Goal: Find specific page/section: Find specific page/section

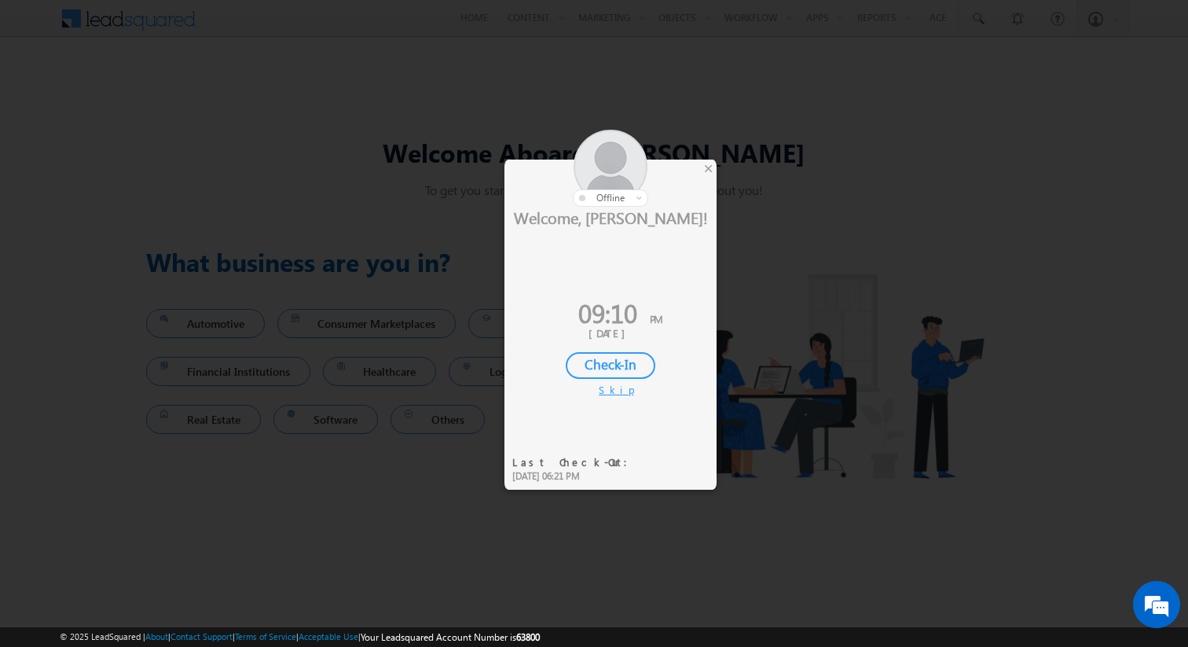
click at [607, 386] on div "Skip" at bounding box center [611, 390] width 24 height 14
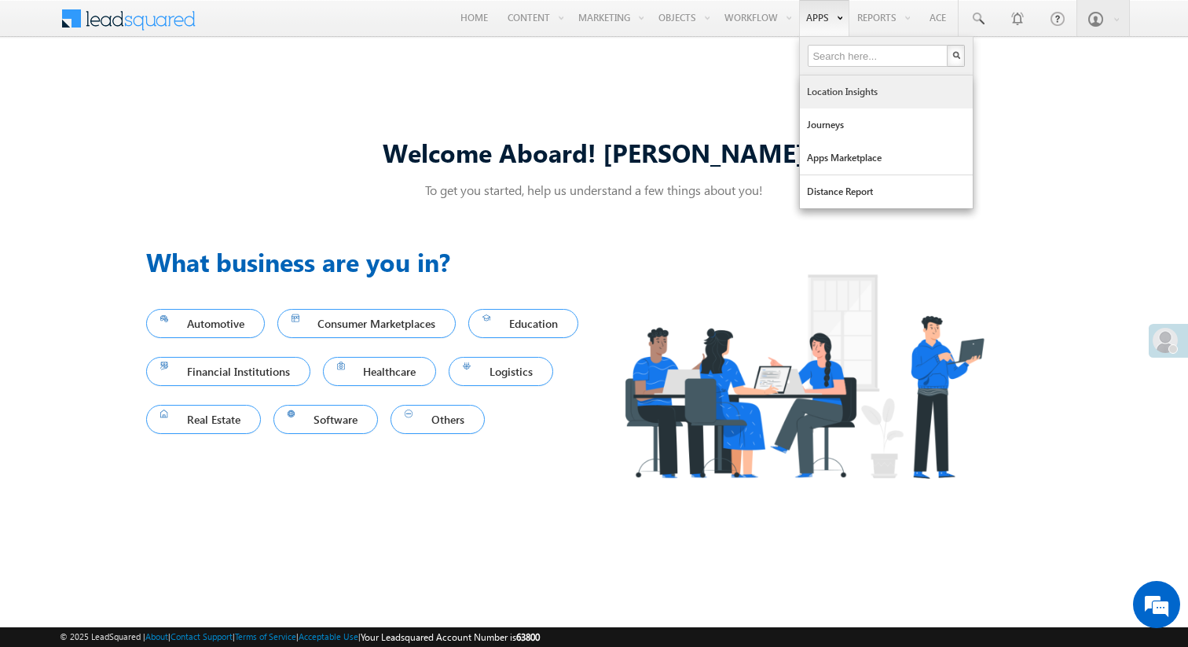
click at [828, 92] on link "Location Insights" at bounding box center [886, 91] width 173 height 33
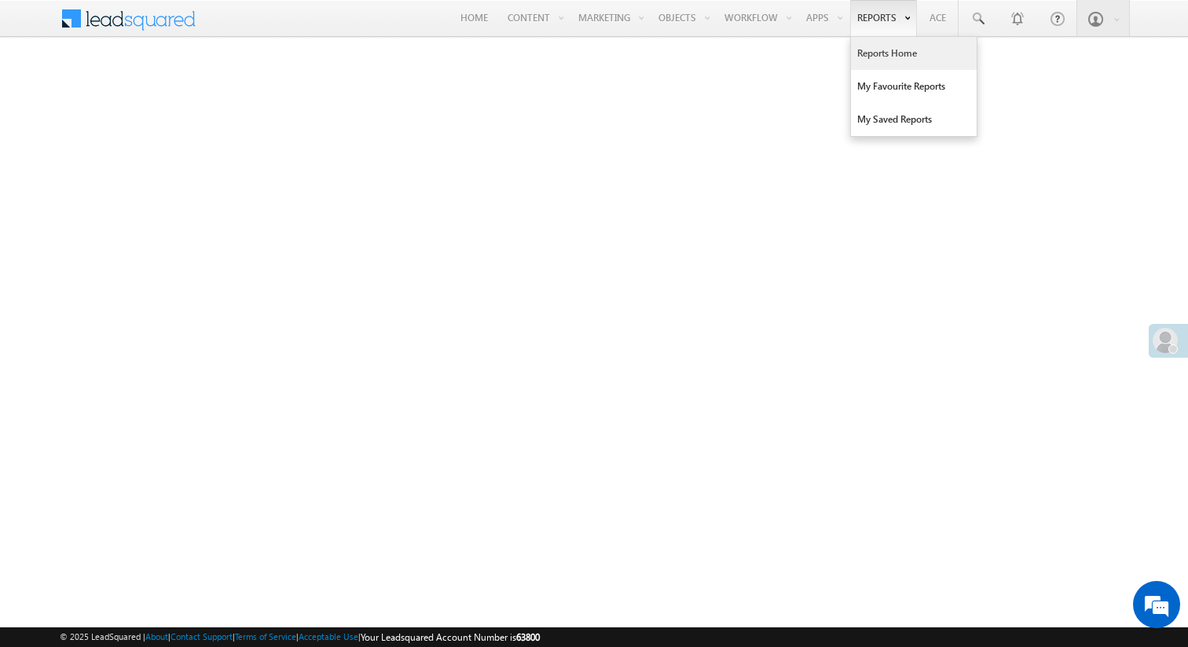
click at [867, 55] on link "Reports Home" at bounding box center [914, 53] width 126 height 33
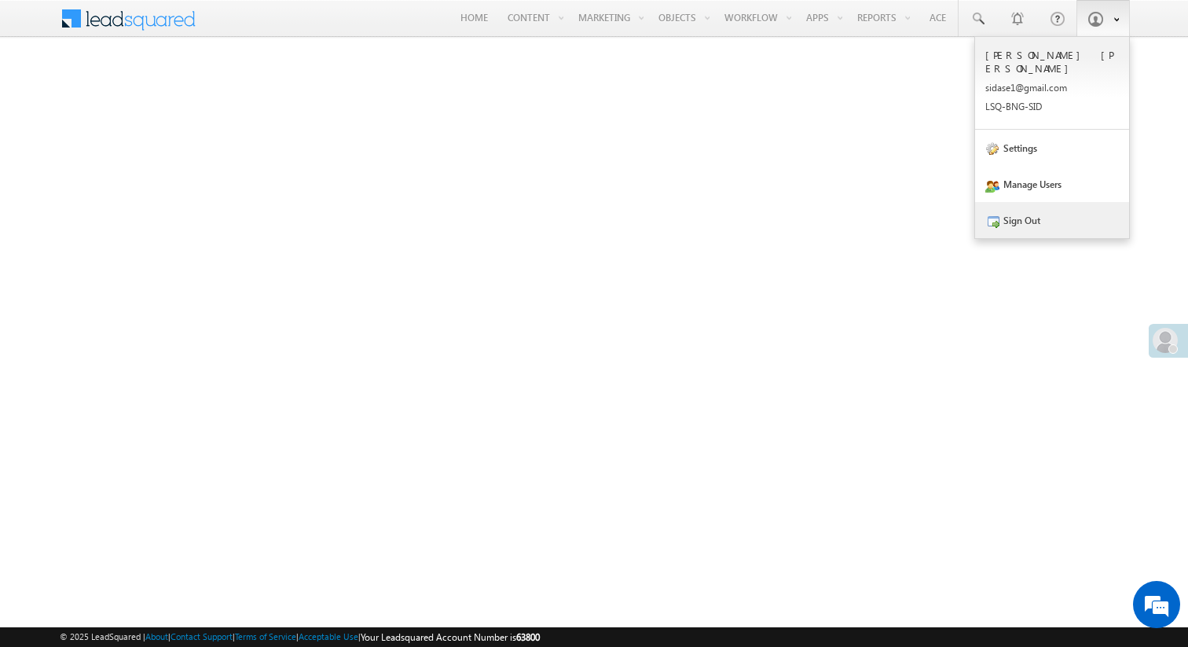
click at [1063, 202] on link "Sign Out" at bounding box center [1052, 220] width 154 height 36
